Goal: Task Accomplishment & Management: Manage account settings

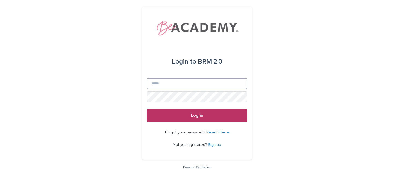
click at [156, 83] on input "Email" at bounding box center [197, 83] width 101 height 11
type input "**********"
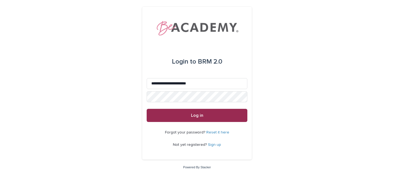
click at [203, 117] on button "Log in" at bounding box center [197, 115] width 101 height 13
